Goal: Transaction & Acquisition: Obtain resource

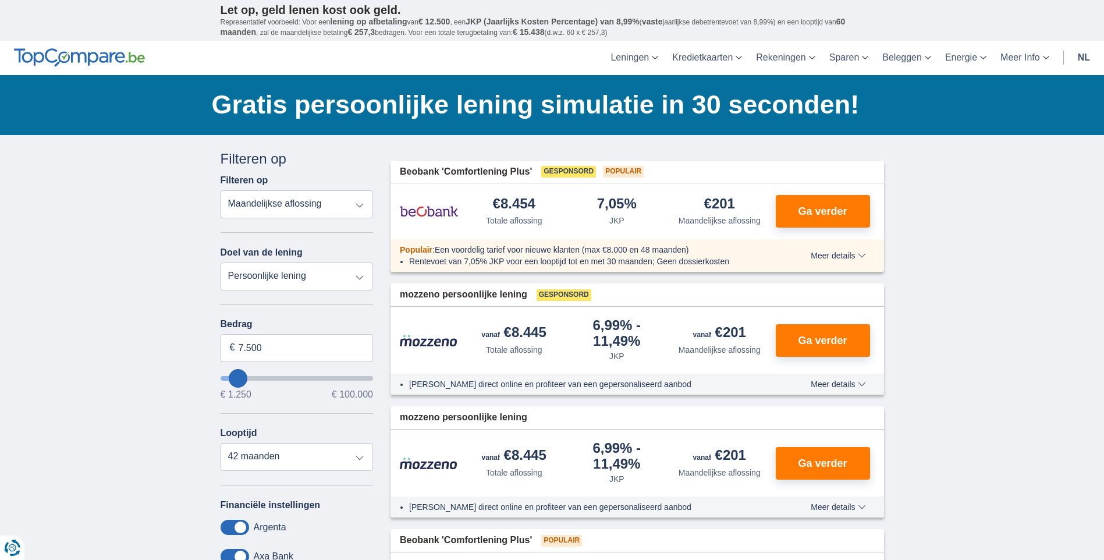
type input "25.000"
type input "25250"
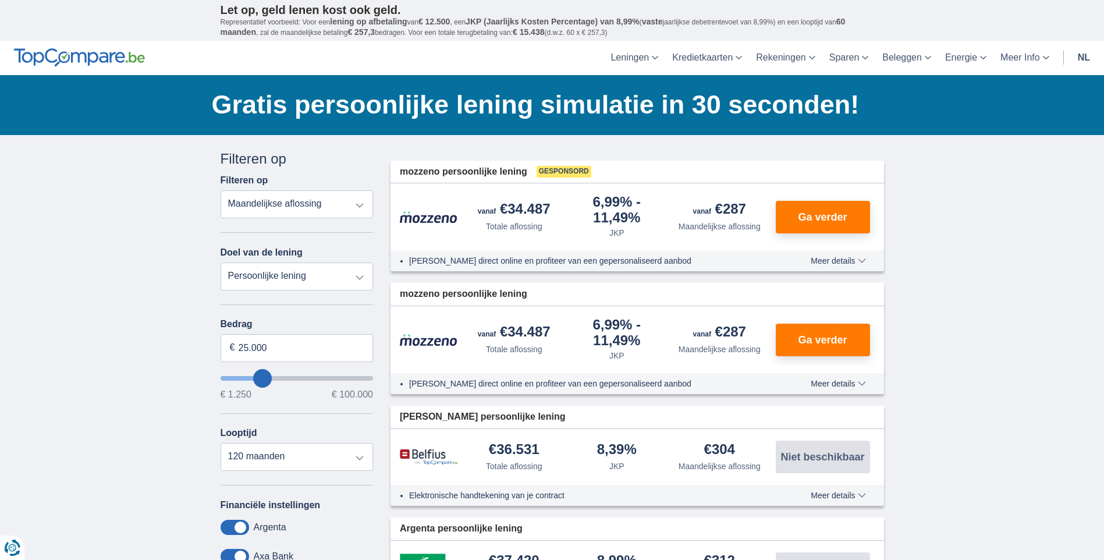
drag, startPoint x: 241, startPoint y: 439, endPoint x: 266, endPoint y: 459, distance: 31.4
click at [242, 439] on div "Looptijd 12 maanden 18 maanden 24 maanden 30 maanden 36 maanden 42 maanden 48 m…" at bounding box center [297, 449] width 153 height 43
click at [271, 465] on select "12 maanden 18 maanden 24 maanden 30 maanden 36 maanden 42 maanden 48 maanden 60…" at bounding box center [297, 457] width 153 height 28
select select "60"
click at [221, 443] on select "12 maanden 18 maanden 24 maanden 30 maanden 36 maanden 42 maanden 48 maanden 60…" at bounding box center [297, 457] width 153 height 28
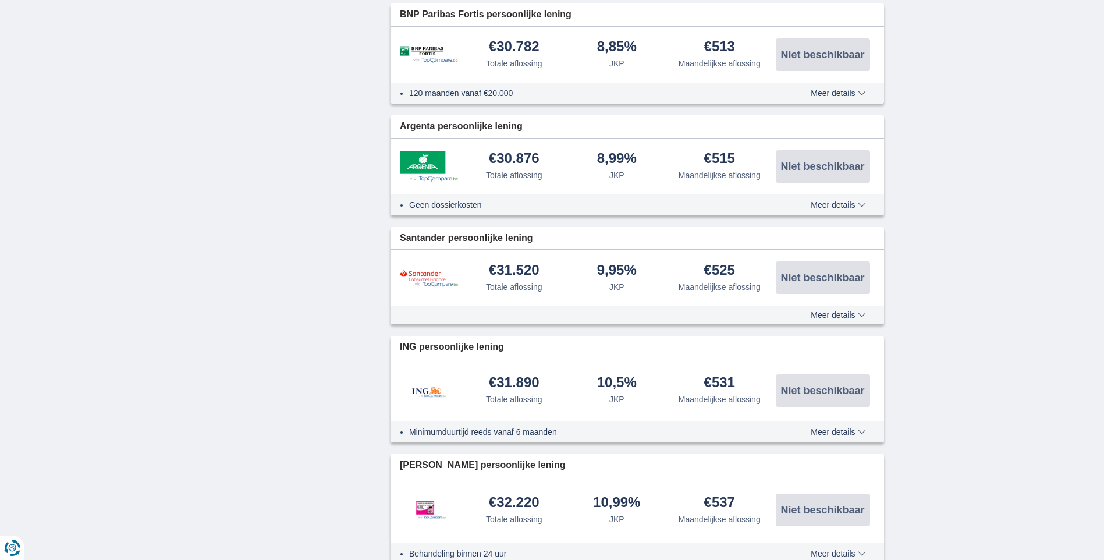
scroll to position [989, 0]
